Goal: Navigation & Orientation: Find specific page/section

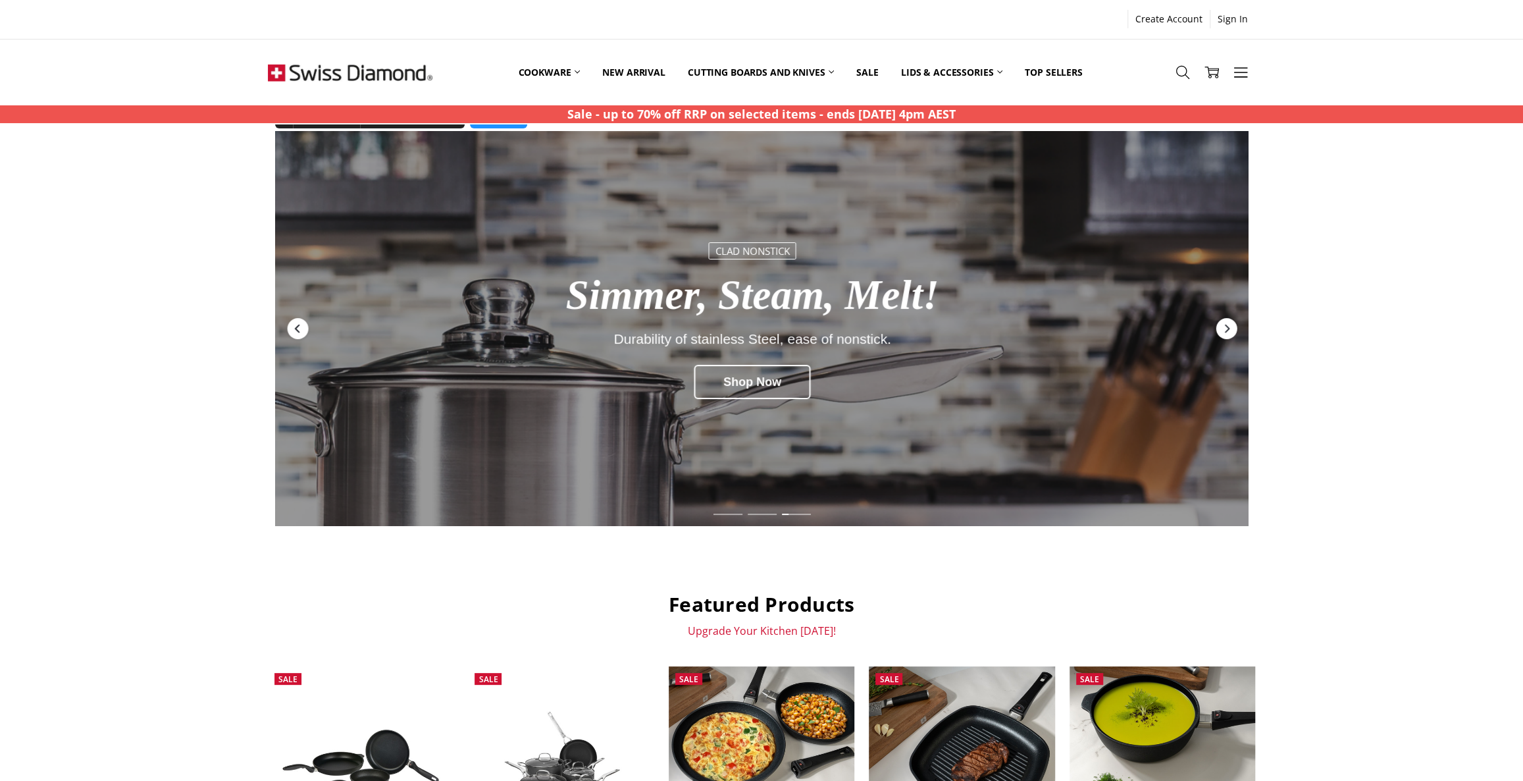
click at [301, 323] on div "Previous" at bounding box center [297, 328] width 21 height 21
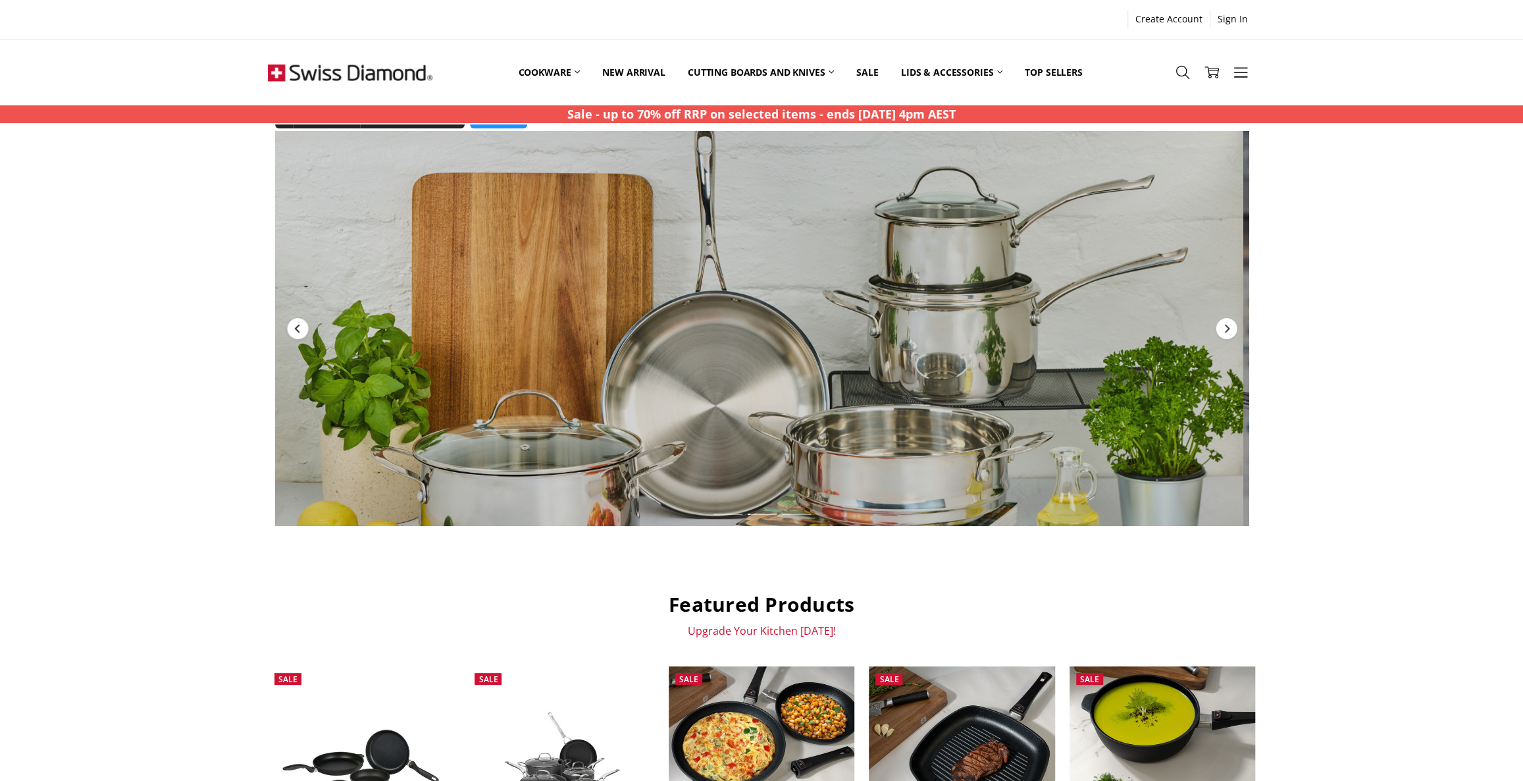
click at [301, 323] on icon "Previous" at bounding box center [297, 328] width 11 height 11
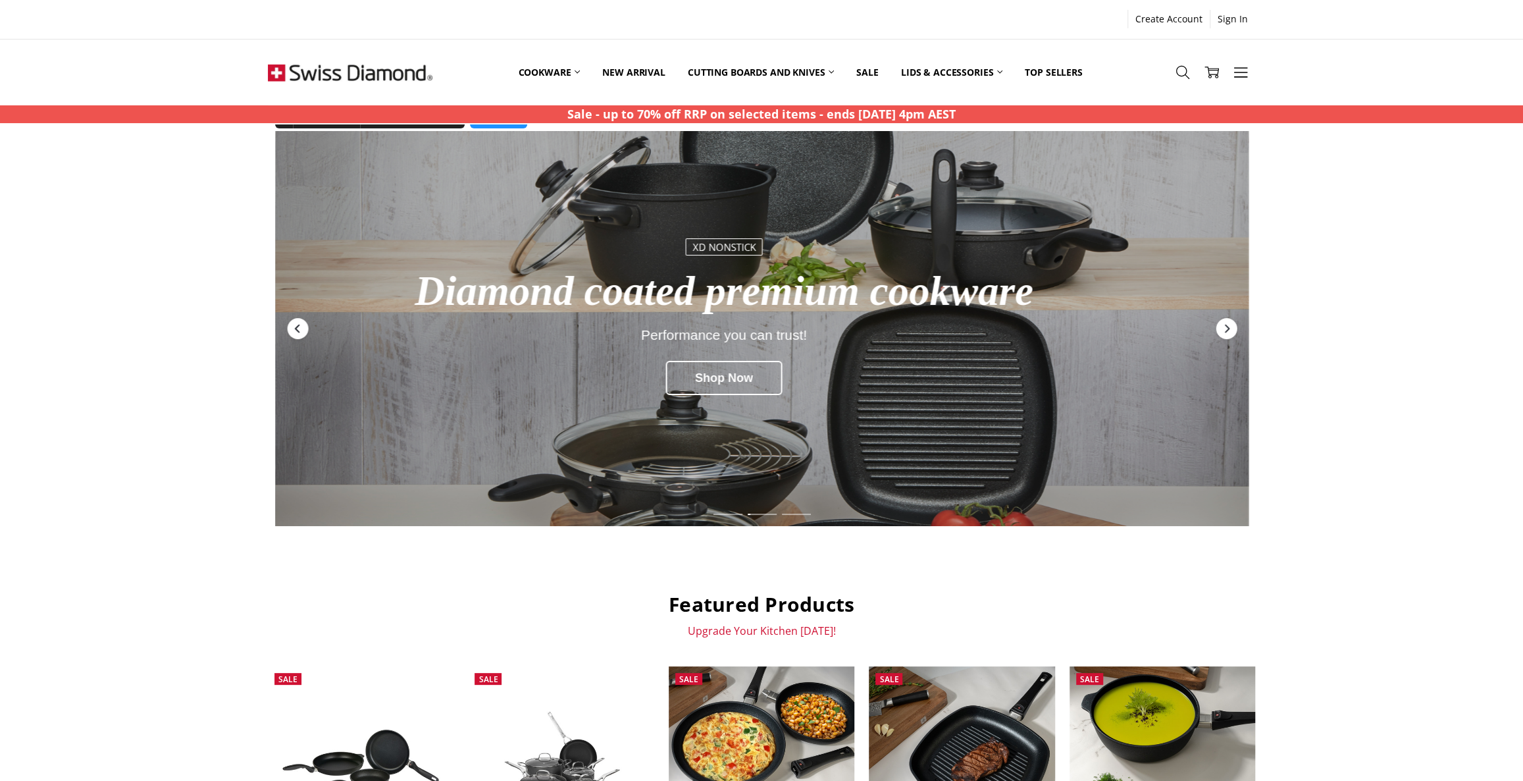
click at [301, 323] on icon "Previous" at bounding box center [297, 328] width 11 height 11
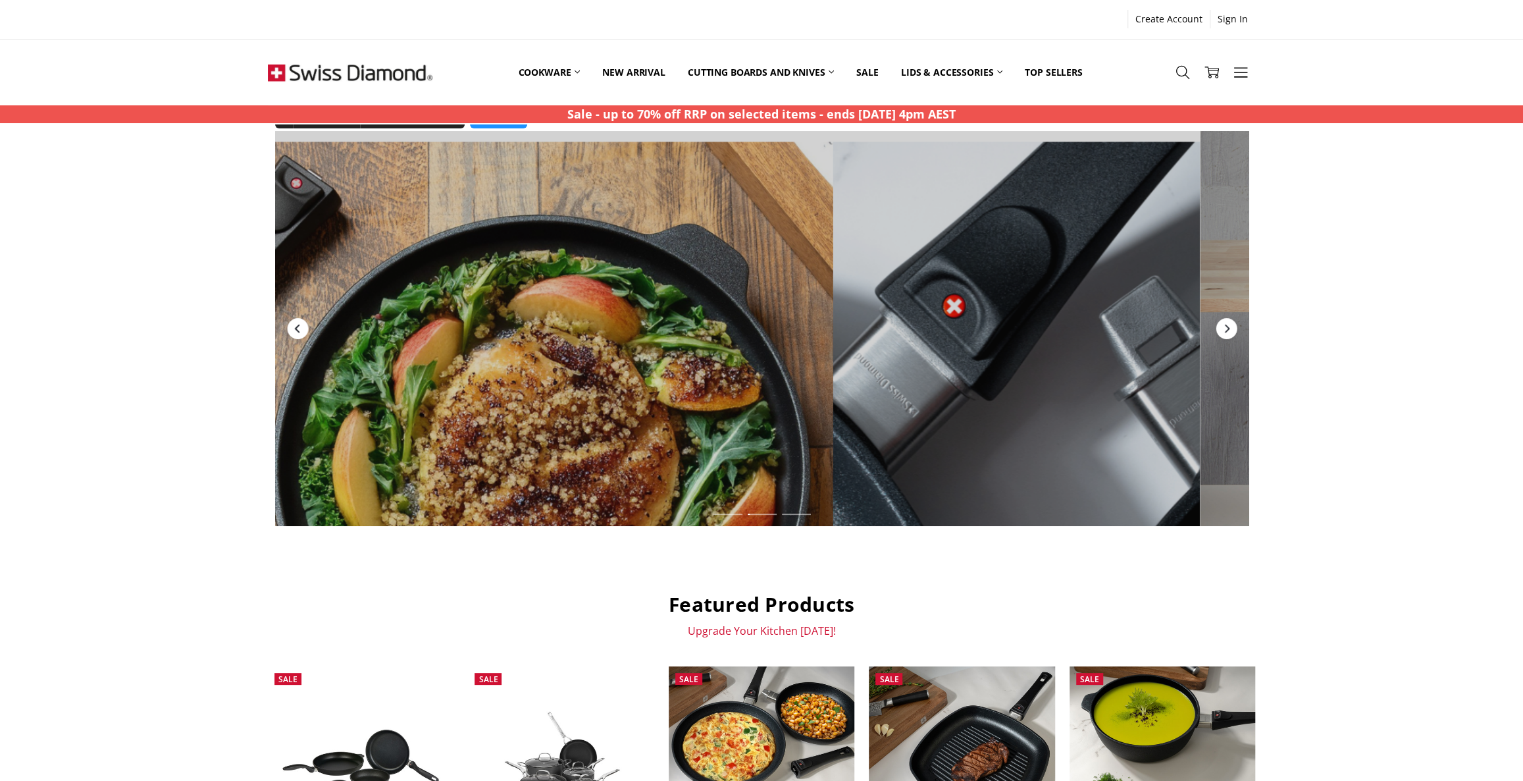
click at [302, 323] on icon "Previous" at bounding box center [297, 328] width 11 height 11
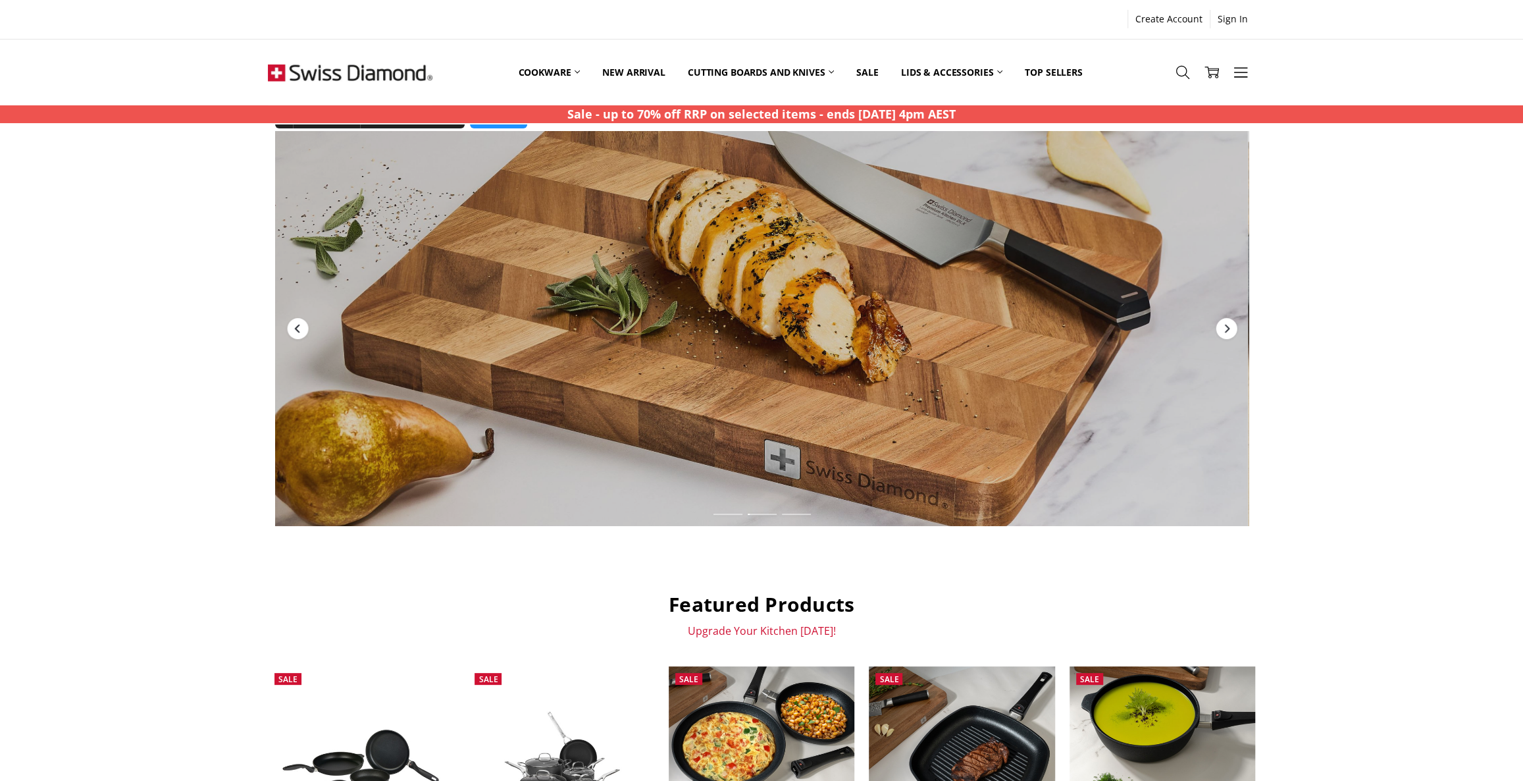
click at [302, 323] on icon "Previous" at bounding box center [297, 328] width 11 height 11
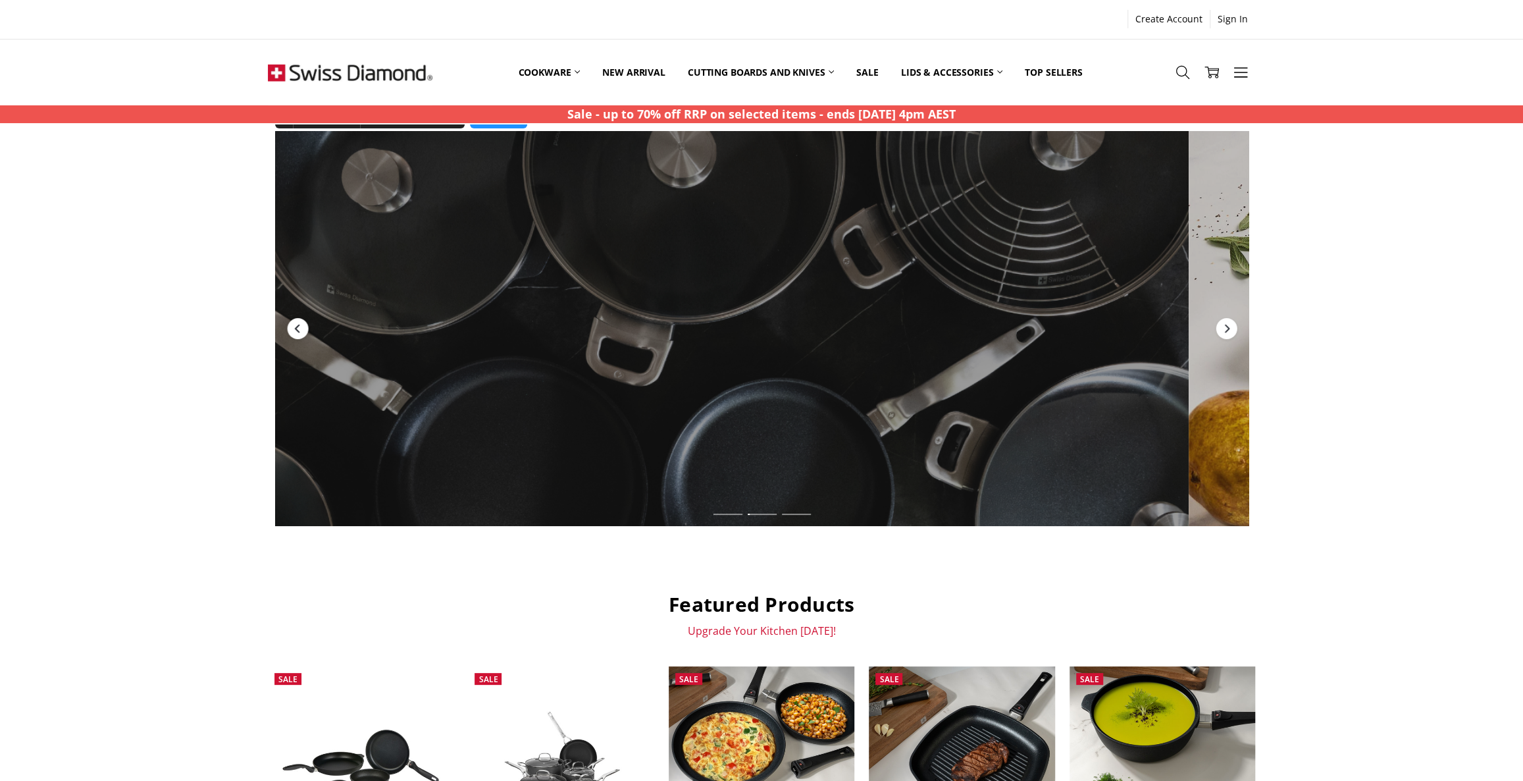
click at [302, 323] on icon "Previous" at bounding box center [297, 328] width 11 height 11
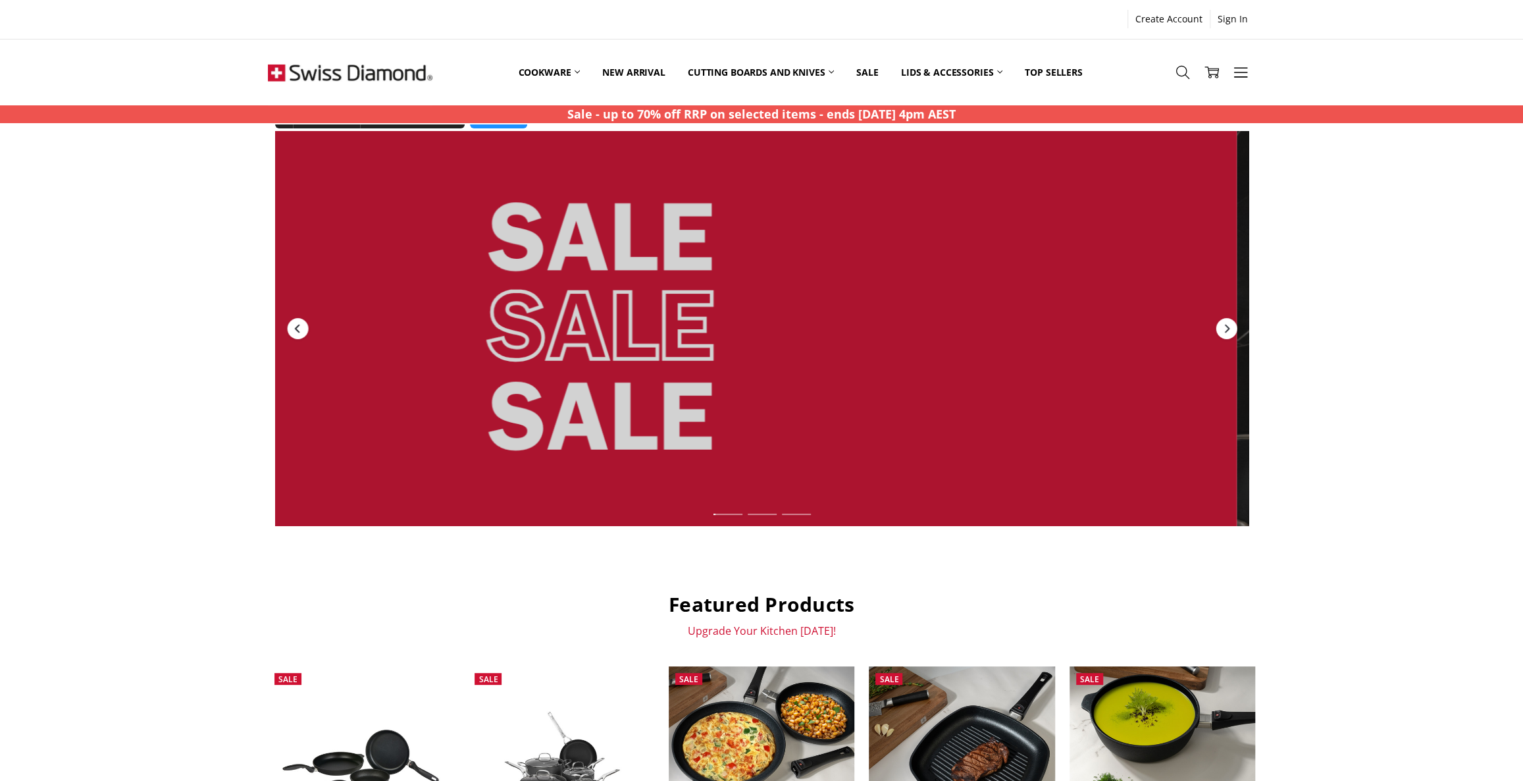
click at [302, 323] on icon "Previous" at bounding box center [297, 328] width 11 height 11
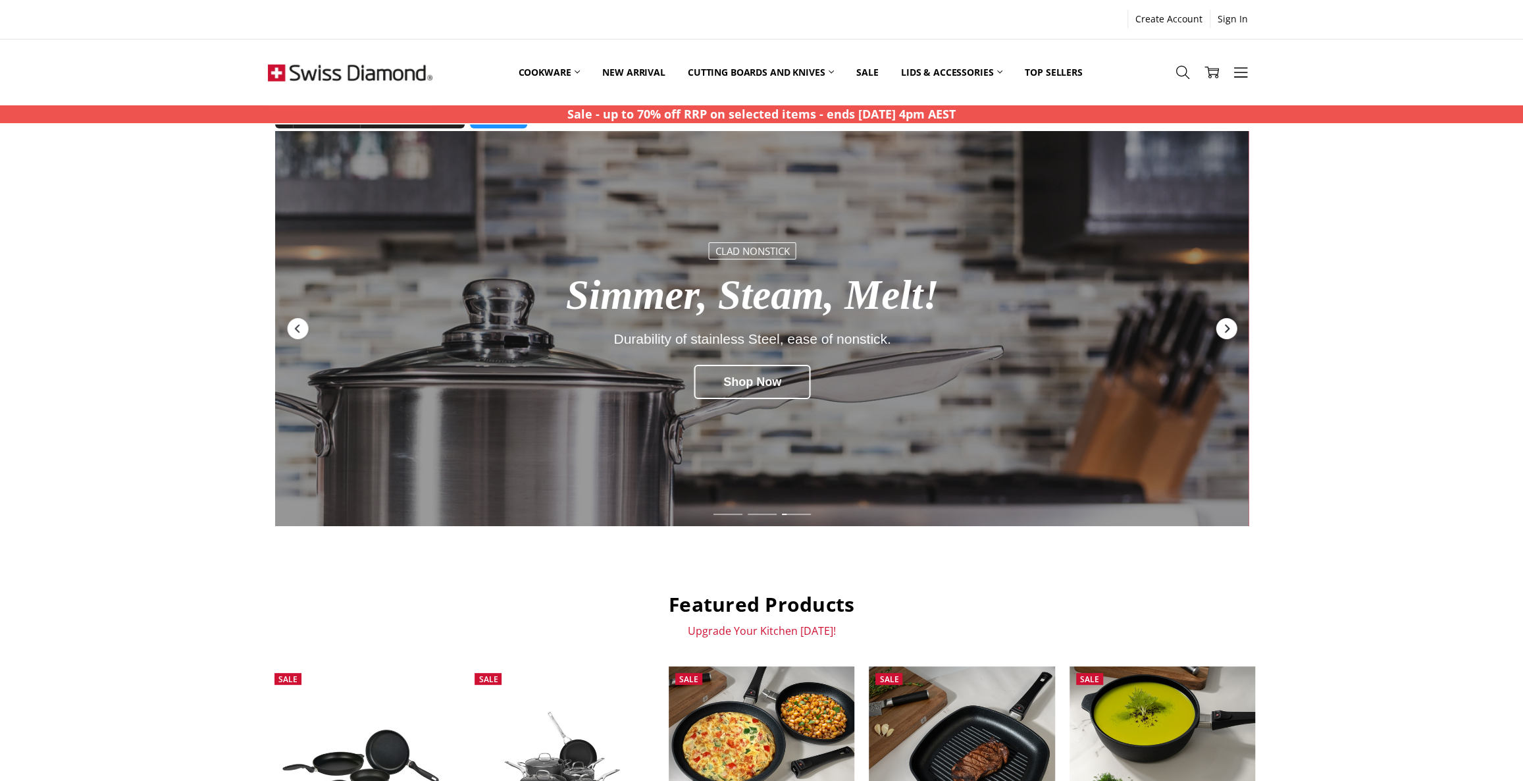
click at [1231, 335] on div "Next" at bounding box center [1226, 328] width 21 height 21
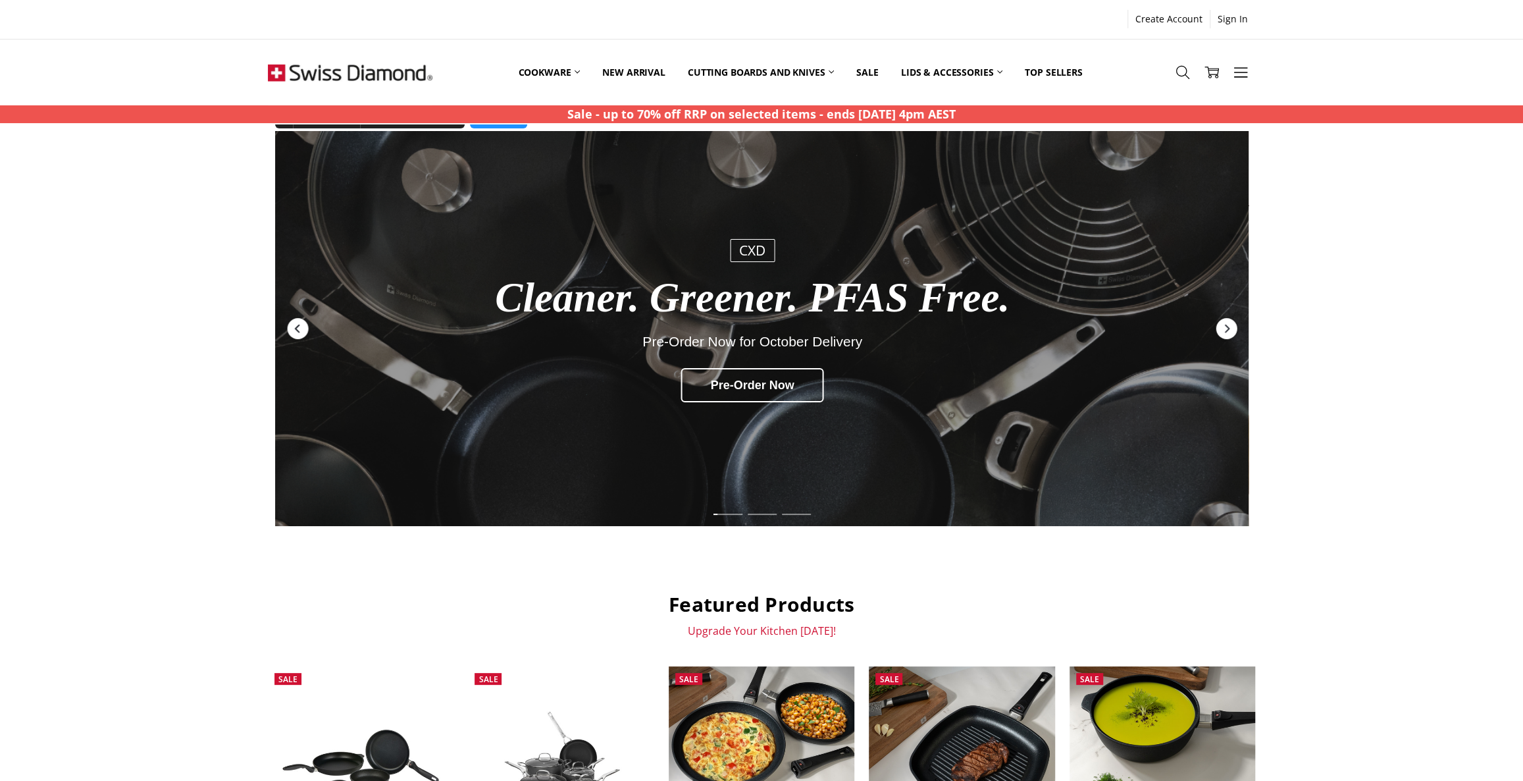
click at [295, 323] on icon "Previous" at bounding box center [297, 328] width 11 height 11
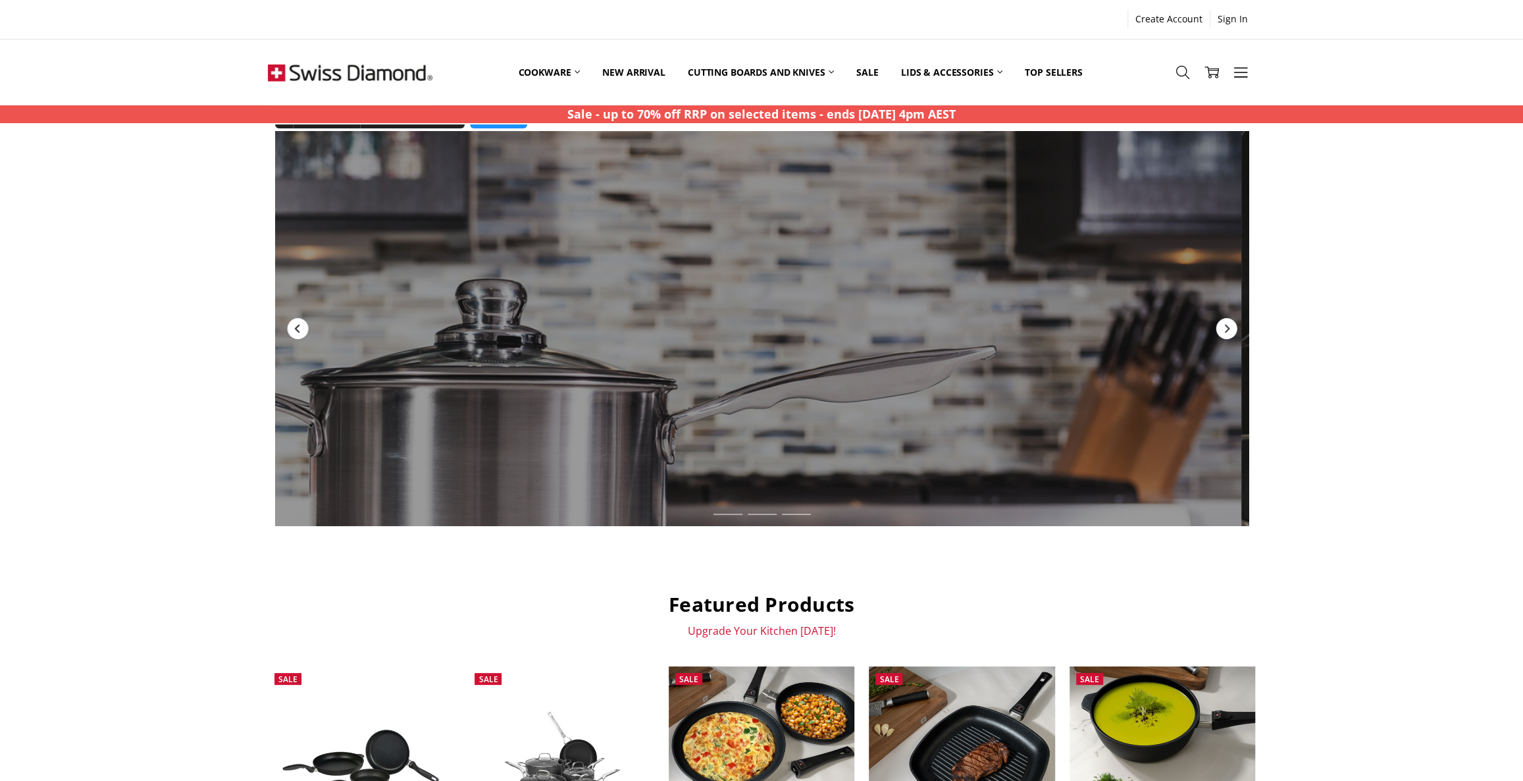
click at [295, 323] on icon "Previous" at bounding box center [297, 328] width 11 height 11
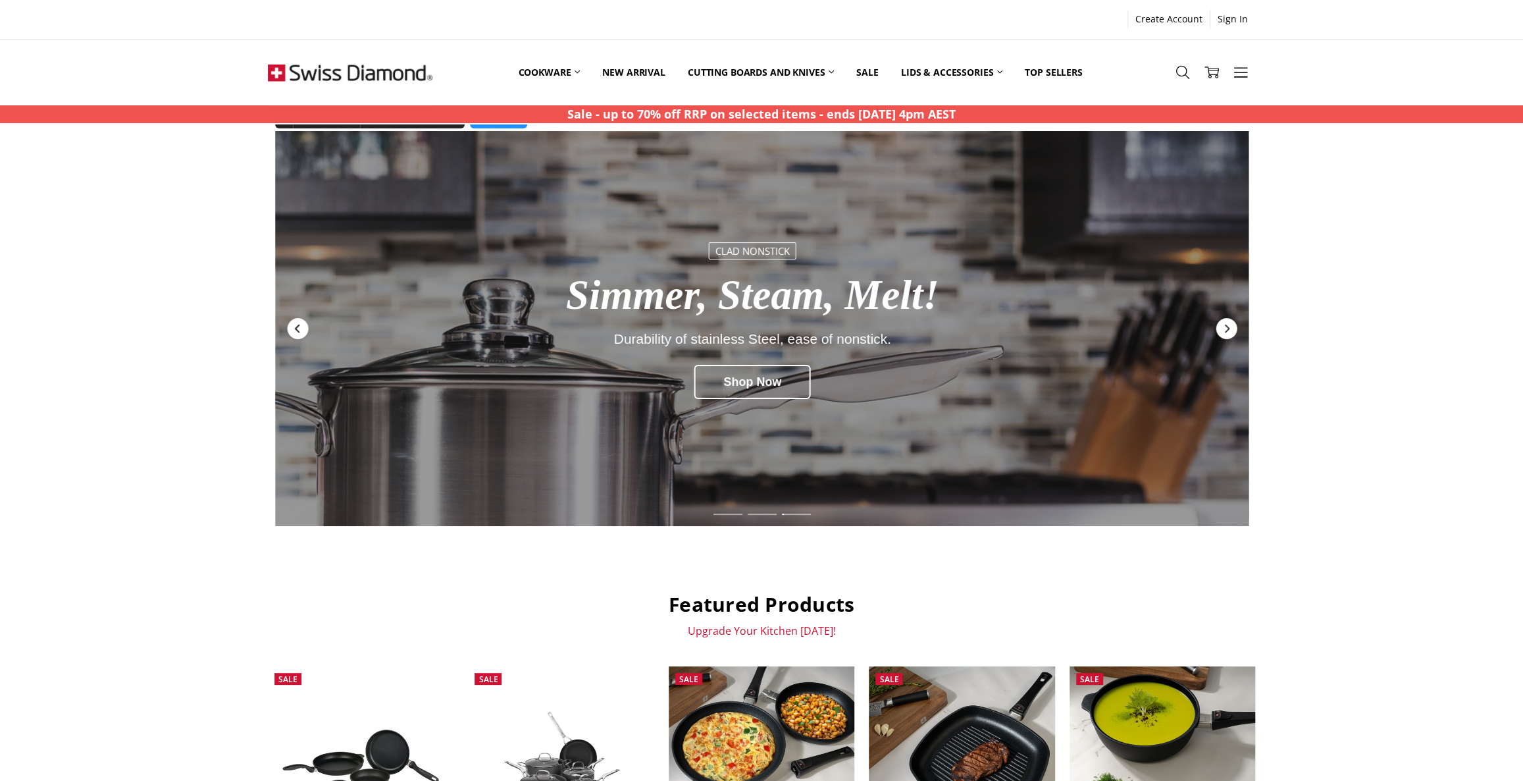
click at [295, 323] on icon "Previous" at bounding box center [297, 328] width 11 height 11
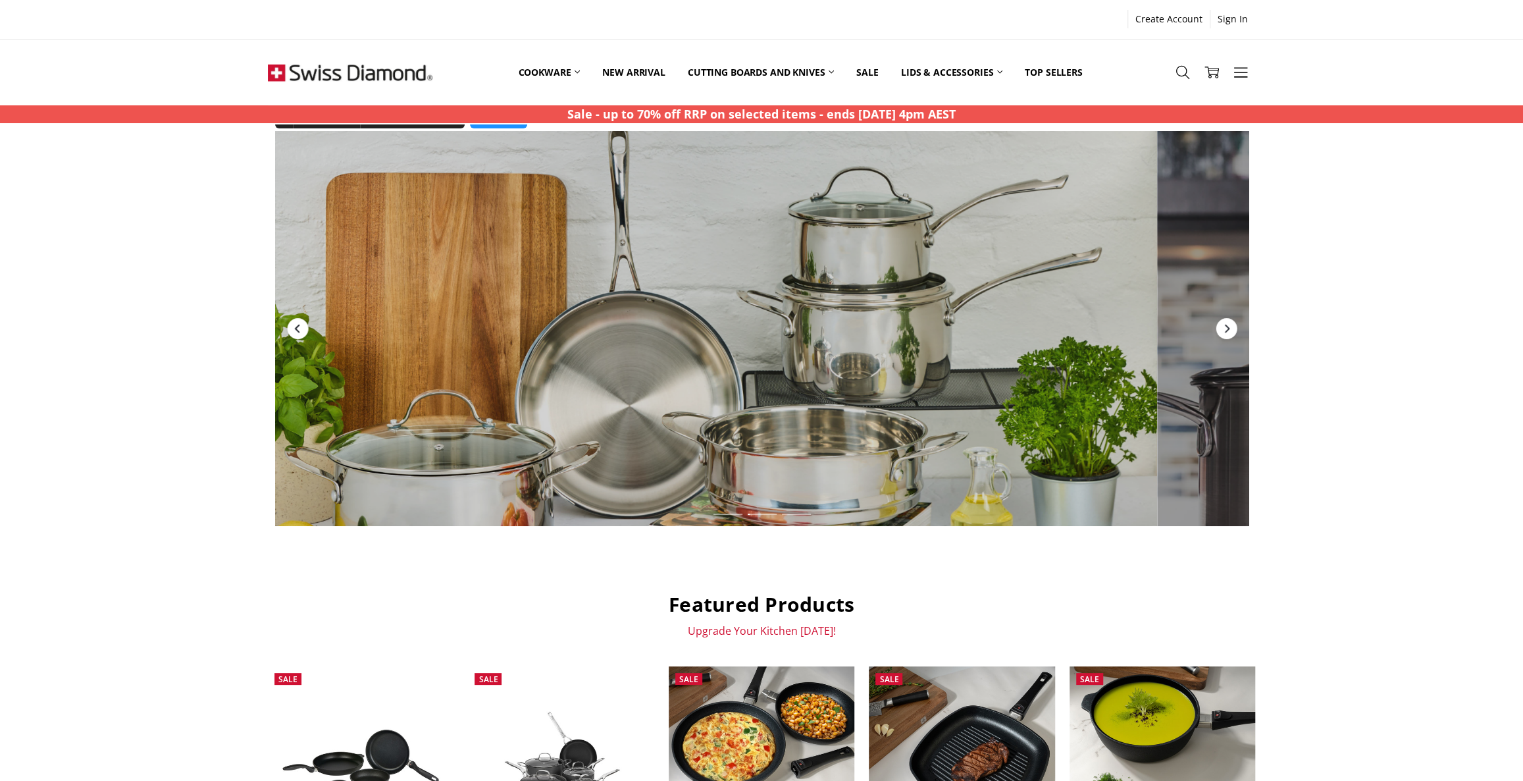
click at [295, 323] on icon "Previous" at bounding box center [297, 328] width 11 height 11
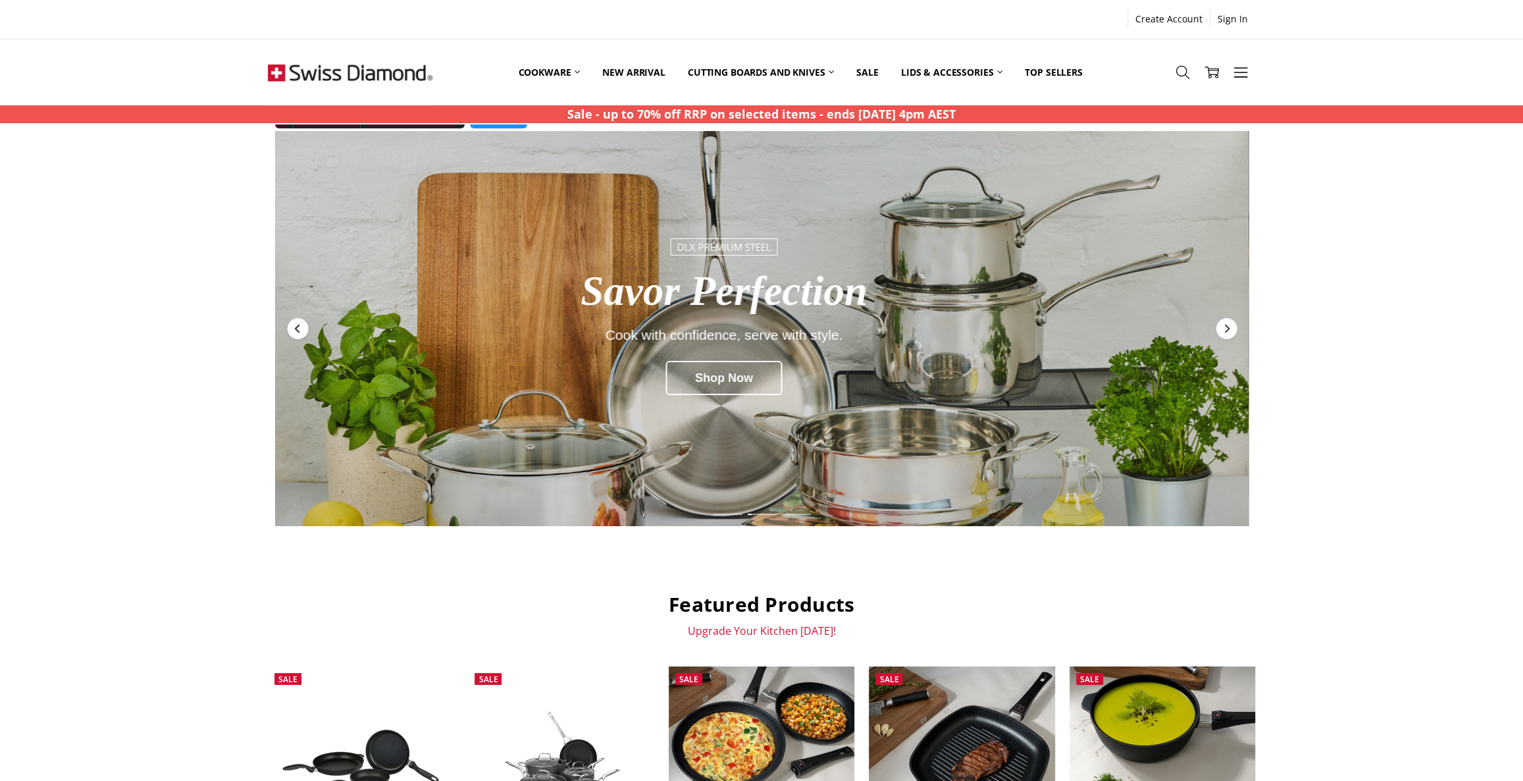
click at [295, 323] on icon "Previous" at bounding box center [297, 328] width 11 height 11
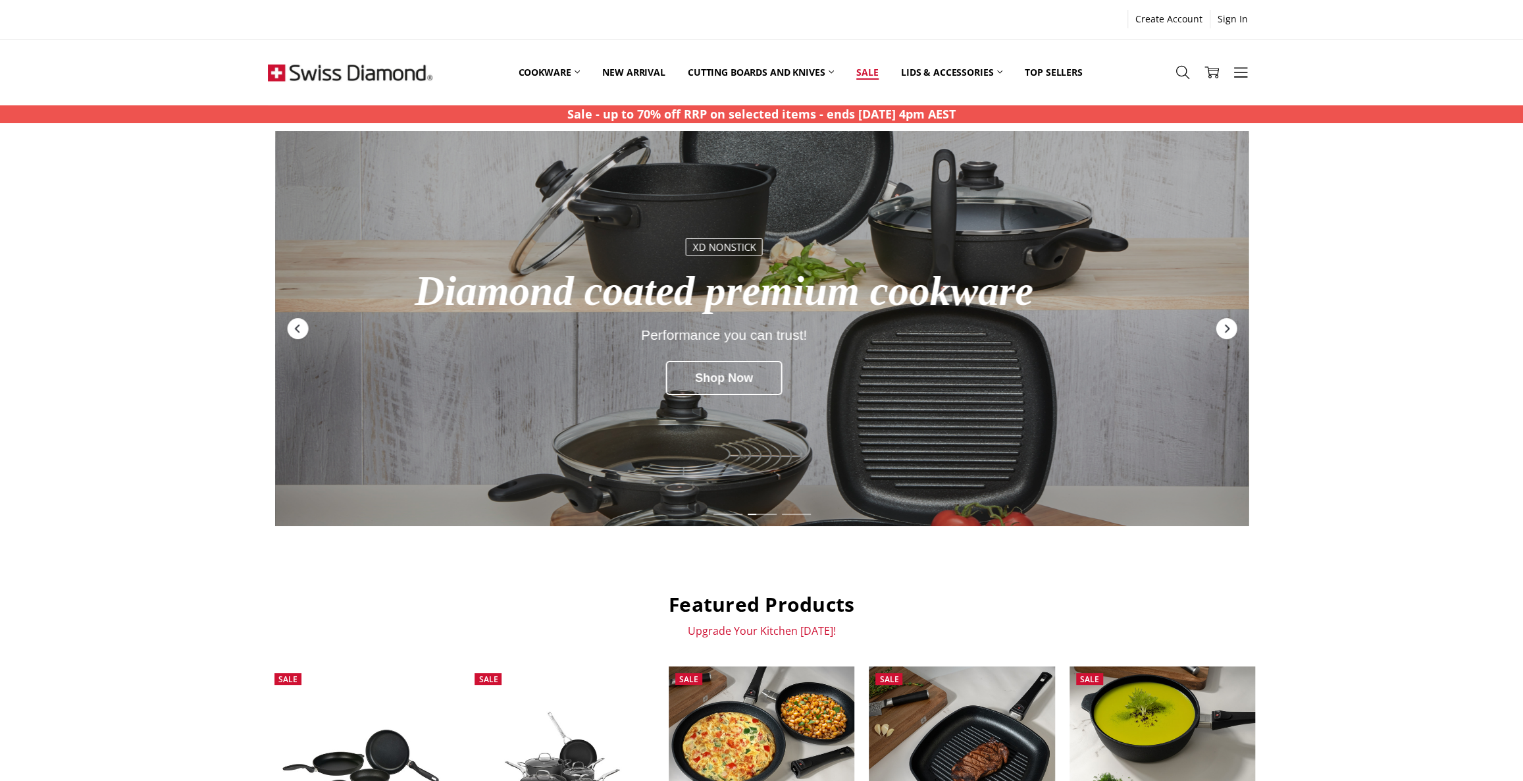
click at [871, 72] on link "Sale" at bounding box center [867, 72] width 44 height 59
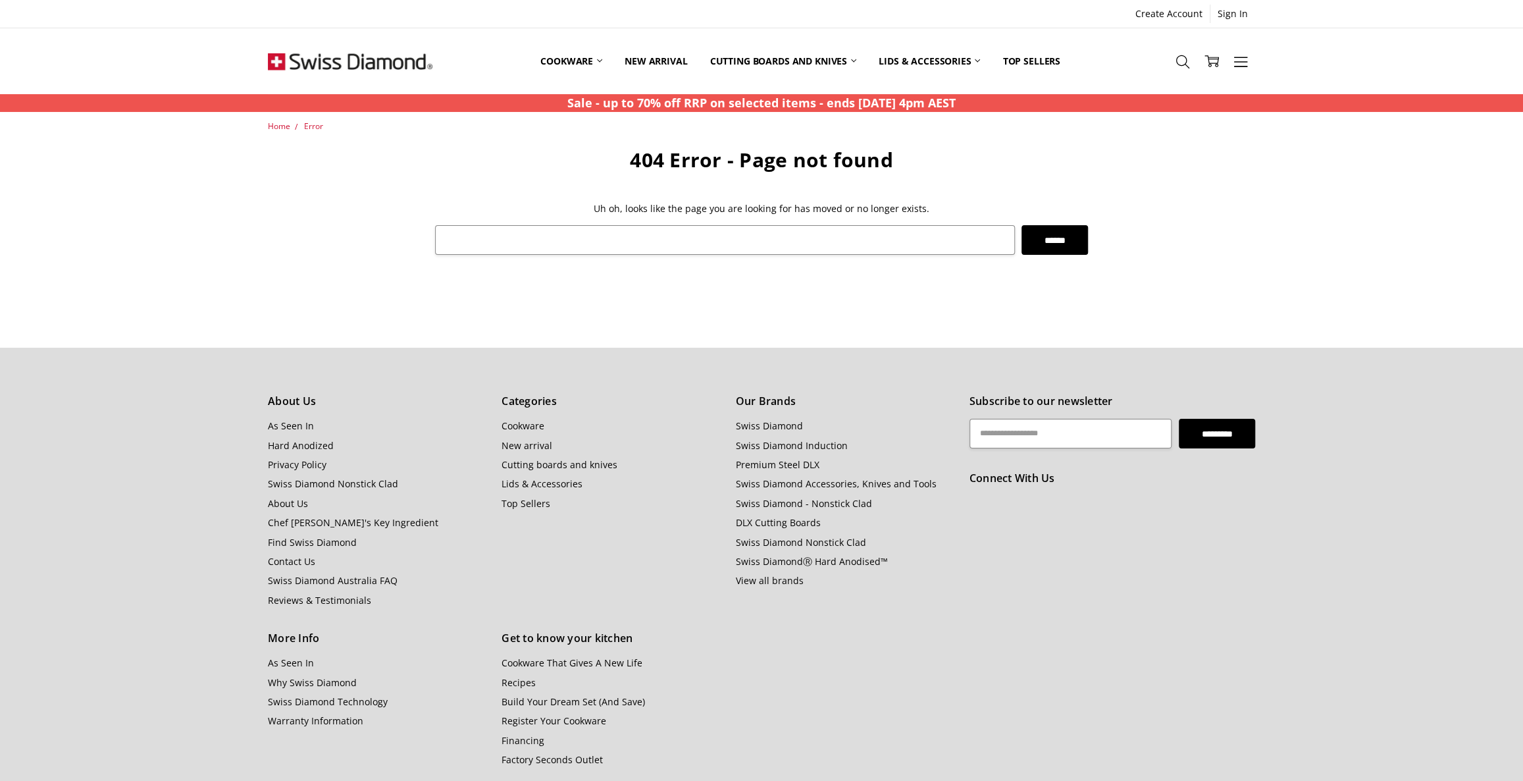
click at [334, 59] on img at bounding box center [350, 61] width 165 height 66
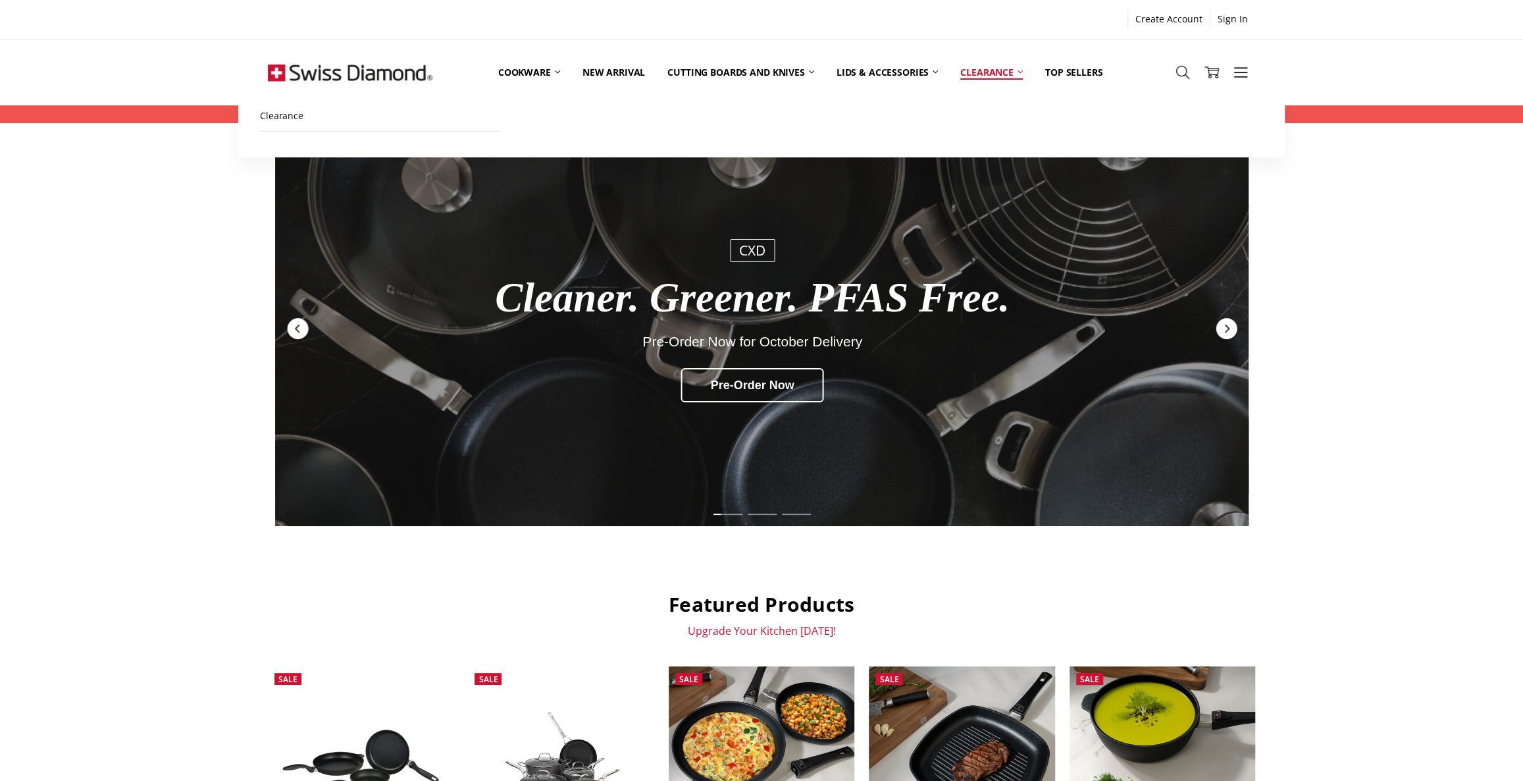
click at [988, 73] on link "Clearance" at bounding box center [991, 72] width 85 height 59
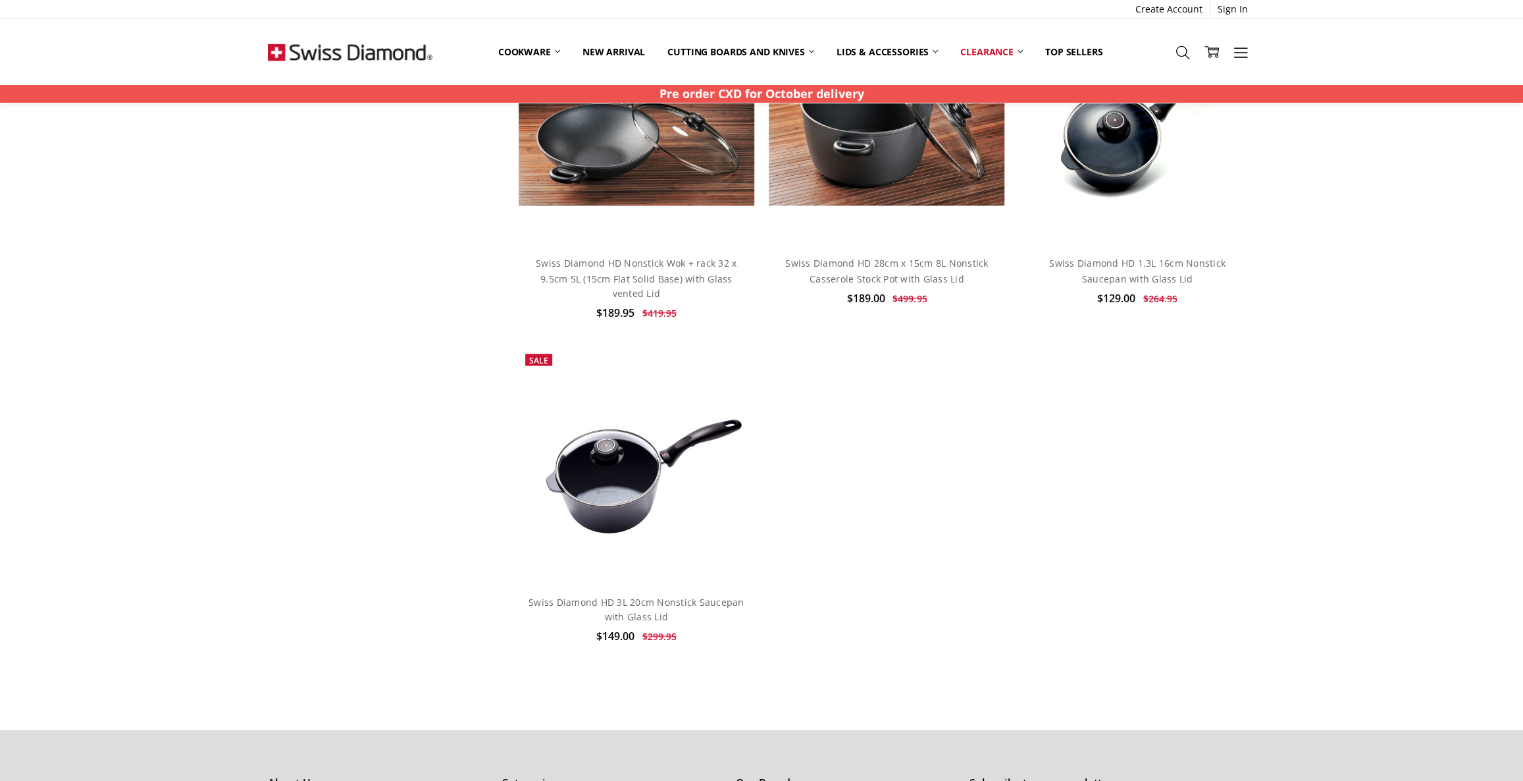
scroll to position [1795, 0]
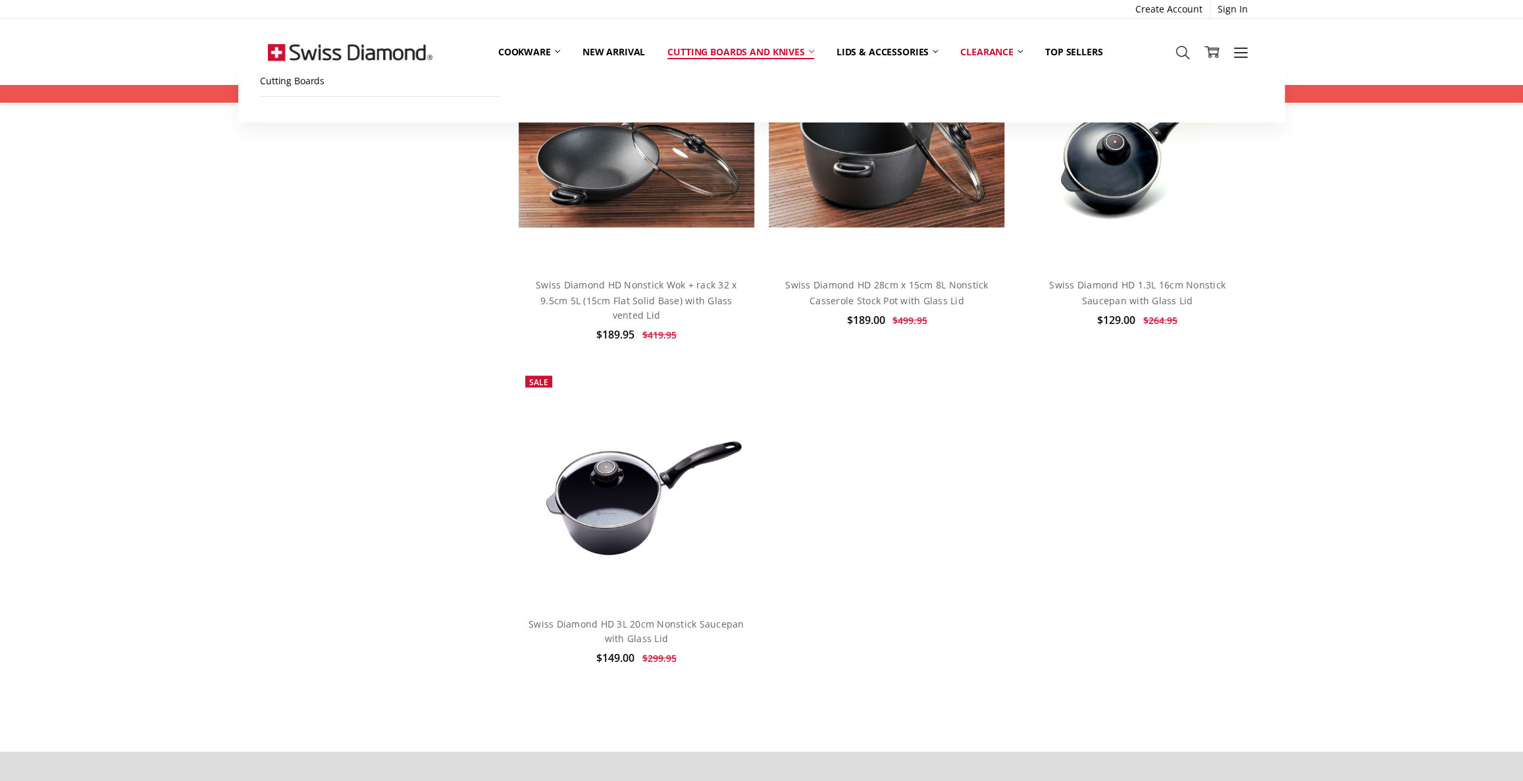
click at [718, 50] on link "Cutting boards and knives" at bounding box center [740, 52] width 169 height 29
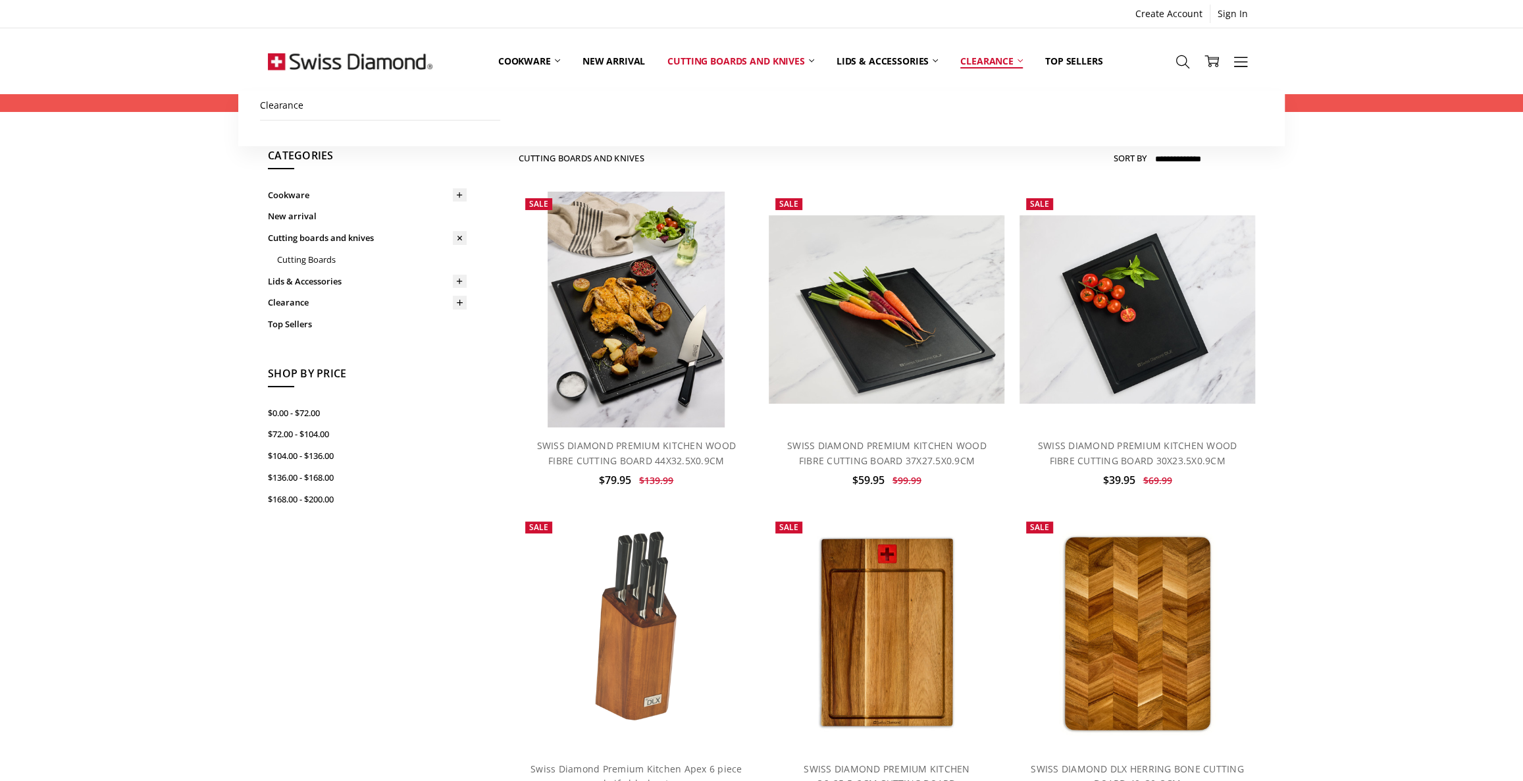
click at [979, 60] on link "Clearance" at bounding box center [991, 61] width 85 height 59
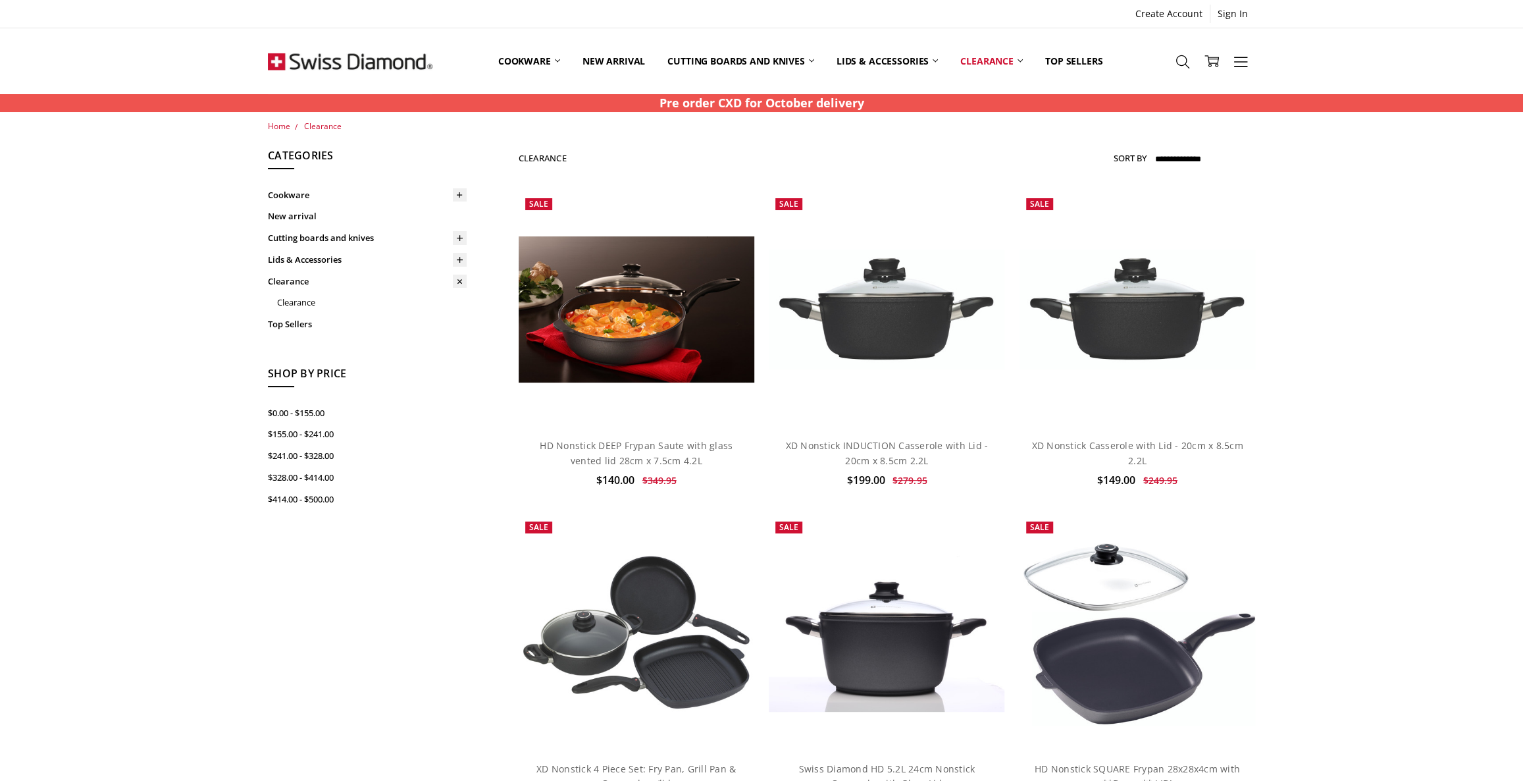
click at [403, 55] on img at bounding box center [350, 61] width 165 height 66
